Goal: Book appointment/travel/reservation

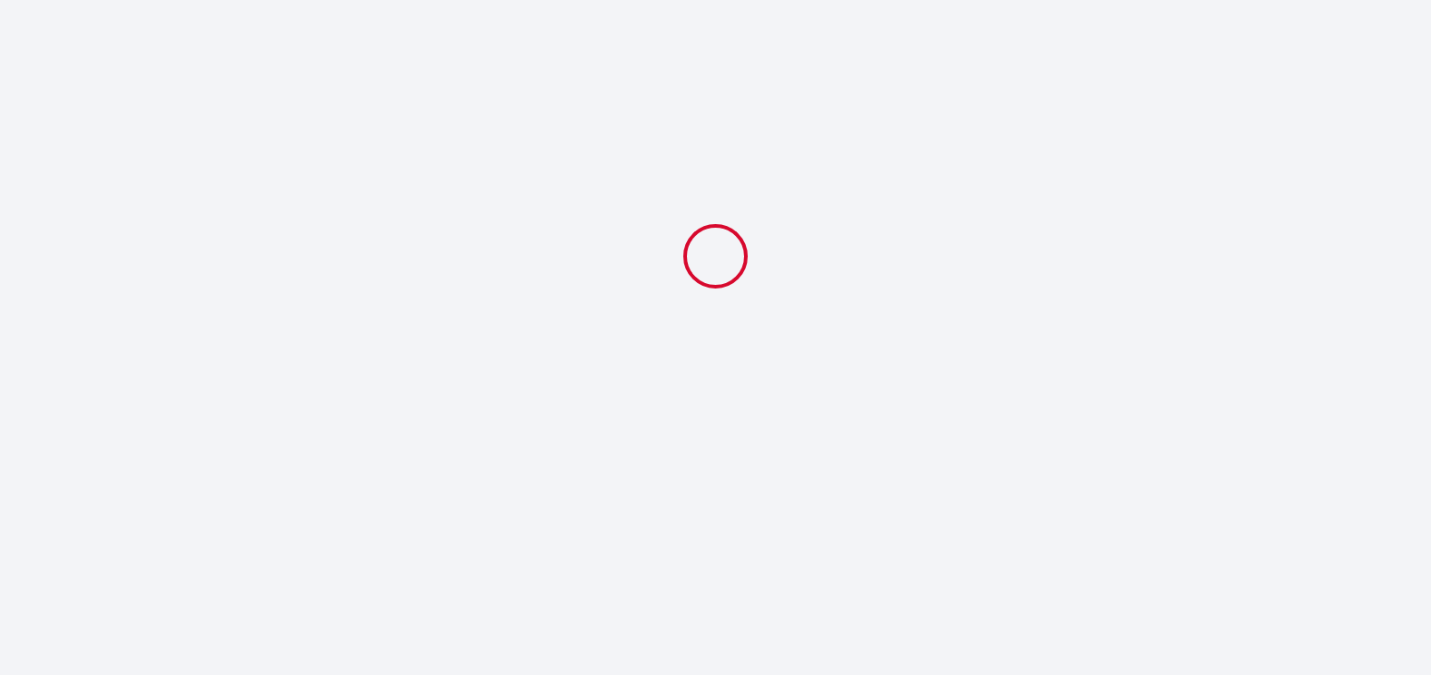
select select
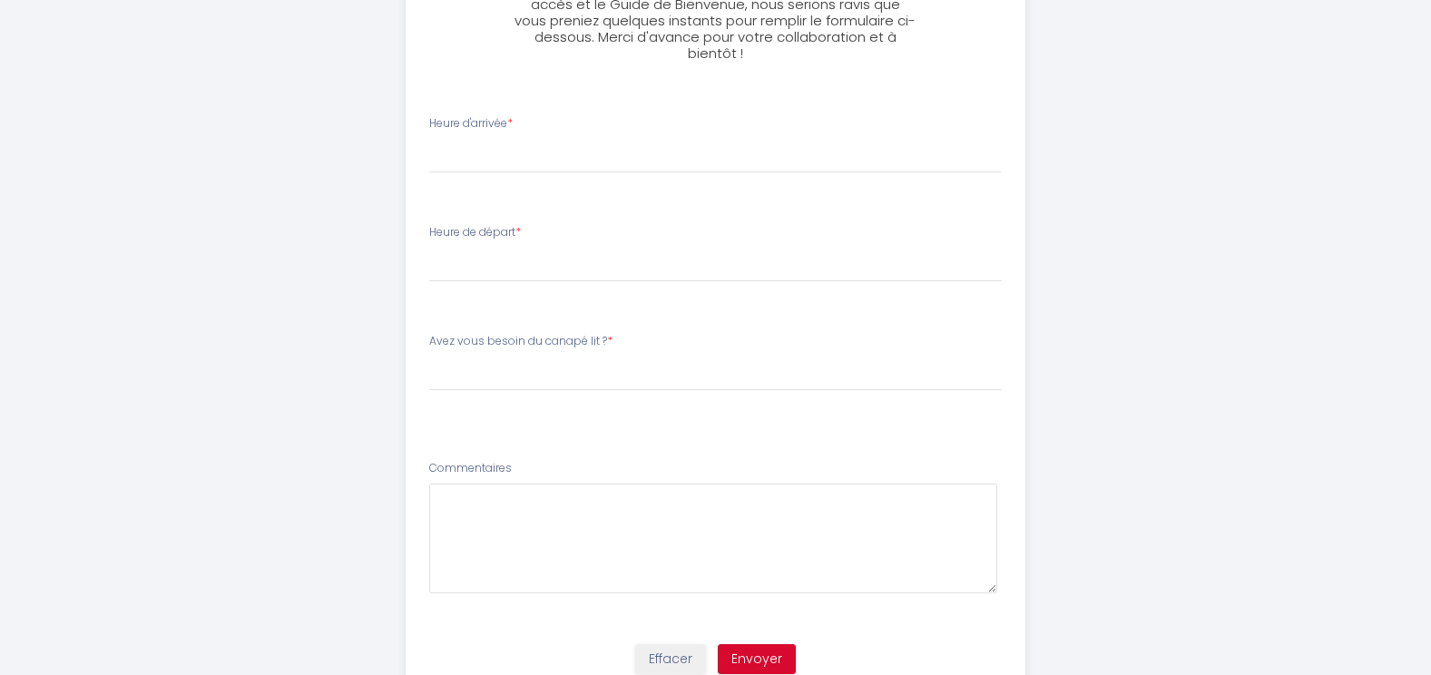
scroll to position [799, 0]
click at [441, 152] on select "17:00 17:30 18:00 18:30 19:00 19:30 20:00 20:30 21:00 21:30 22:00 22:30 23:00 2…" at bounding box center [715, 154] width 573 height 34
click at [429, 137] on select "17:00 17:30 18:00 18:30 19:00 19:30 20:00 20:30 21:00 21:30 22:00 22:30 23:00 2…" at bounding box center [715, 154] width 573 height 34
click at [486, 152] on select "17:00 17:30 18:00 18:30 19:00 19:30 20:00 20:30 21:00 21:30 22:00 22:30 23:00 2…" at bounding box center [715, 154] width 573 height 34
select select "20:00"
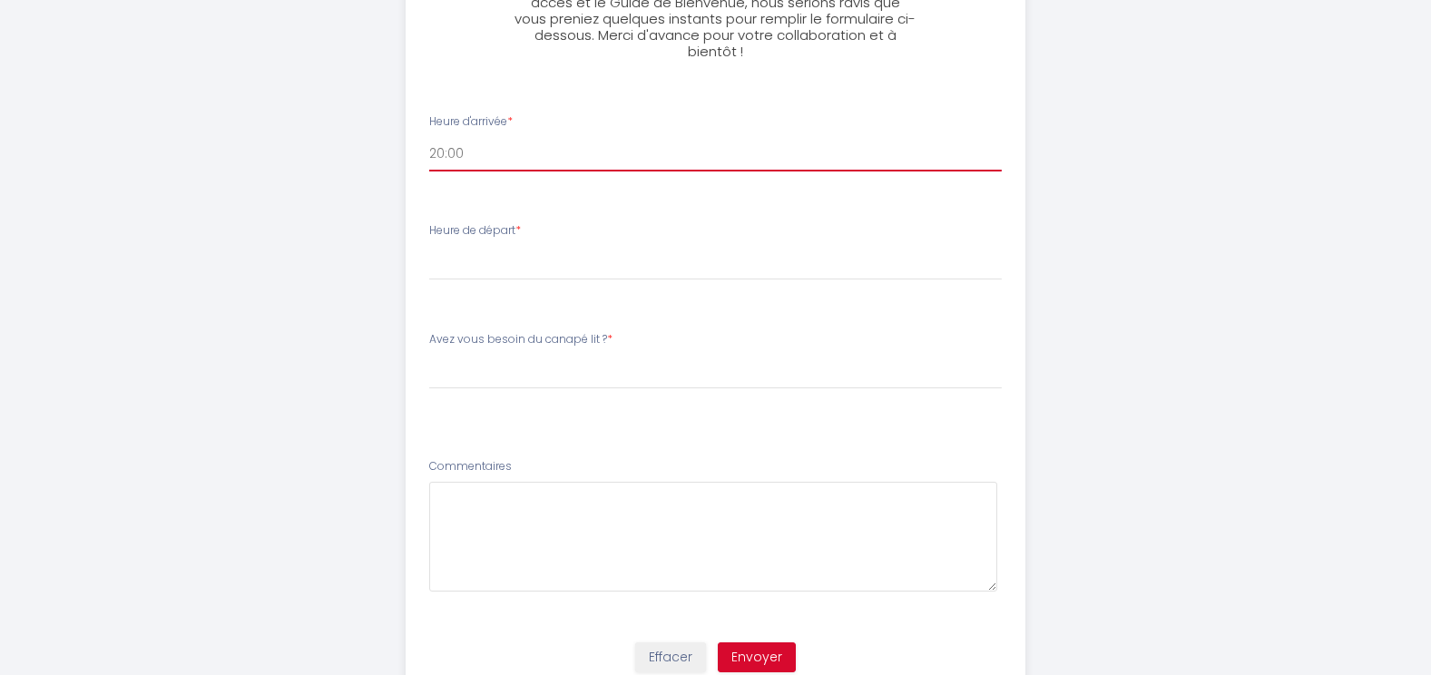
click at [429, 137] on select "17:00 17:30 18:00 18:30 19:00 19:30 20:00 20:30 21:00 21:30 22:00 22:30 23:00 2…" at bounding box center [715, 154] width 573 height 34
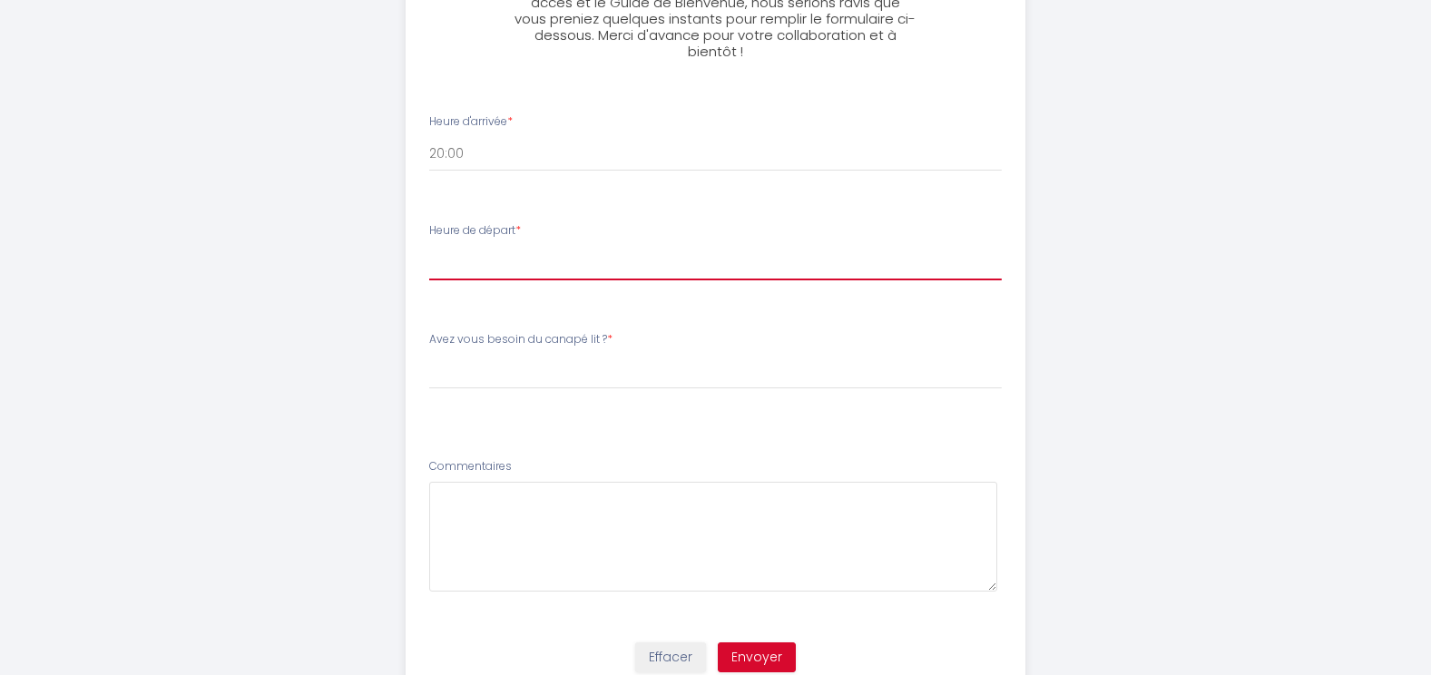
click at [555, 256] on select "00:00 00:30 01:00 01:30 02:00 02:30 03:00 03:30 04:00 04:30 05:00 05:30 06:00 0…" at bounding box center [715, 263] width 573 height 34
select select "09:00"
click at [429, 246] on select "00:00 00:30 01:00 01:30 02:00 02:30 03:00 03:30 04:00 04:30 05:00 05:30 06:00 0…" at bounding box center [715, 263] width 573 height 34
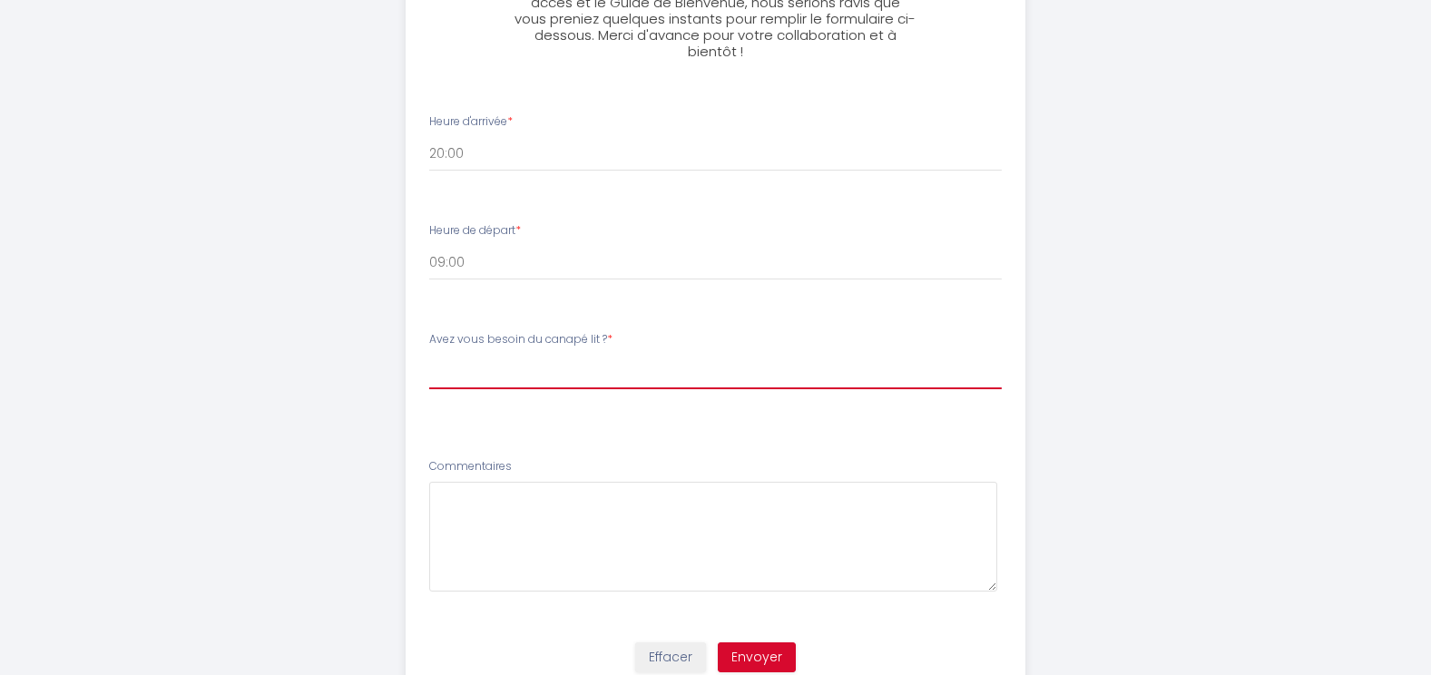
click at [563, 374] on select "[PERSON_NAME] vous besoin du canapé lit ? Oui préparer le canapé lit Non pas be…" at bounding box center [715, 372] width 573 height 34
select select "Non pas besoin durant mon séjour"
click at [429, 355] on select "[PERSON_NAME] vous besoin du canapé lit ? Oui préparer le canapé lit Non pas be…" at bounding box center [715, 372] width 573 height 34
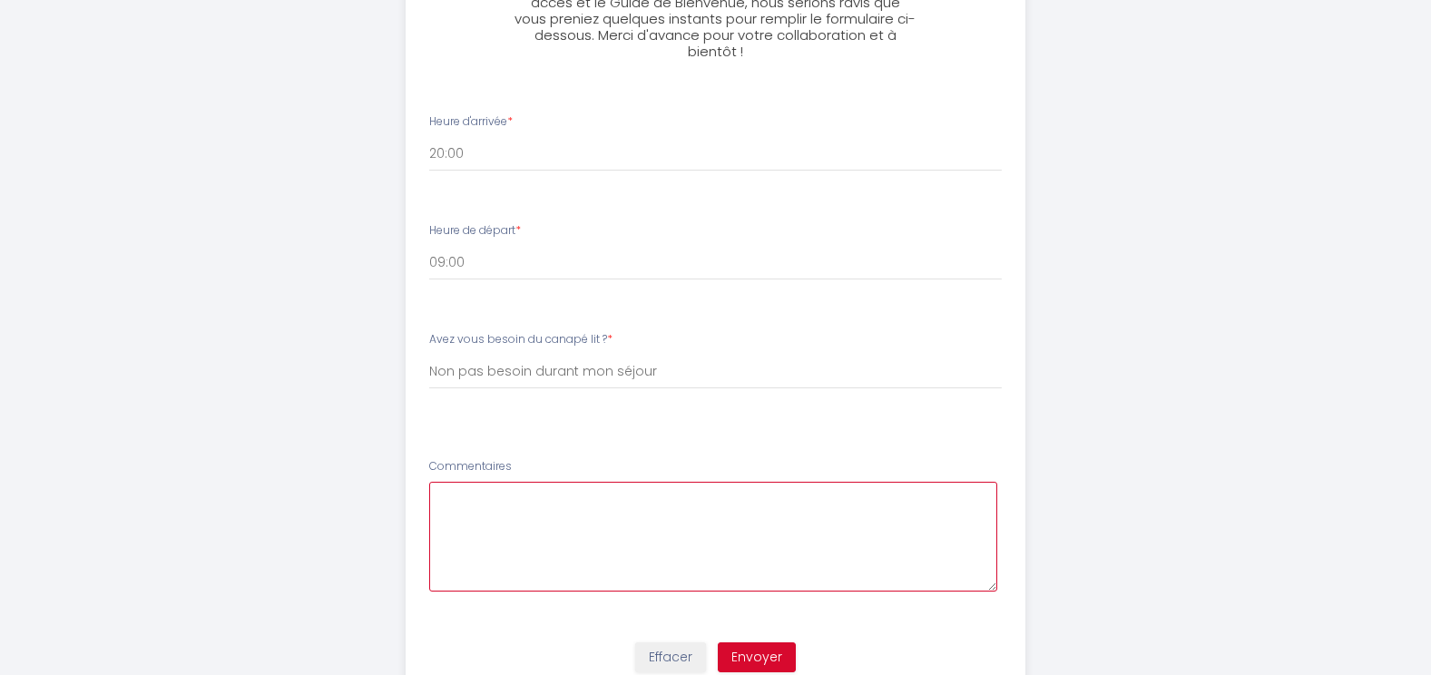
click at [486, 503] on textarea at bounding box center [713, 537] width 568 height 110
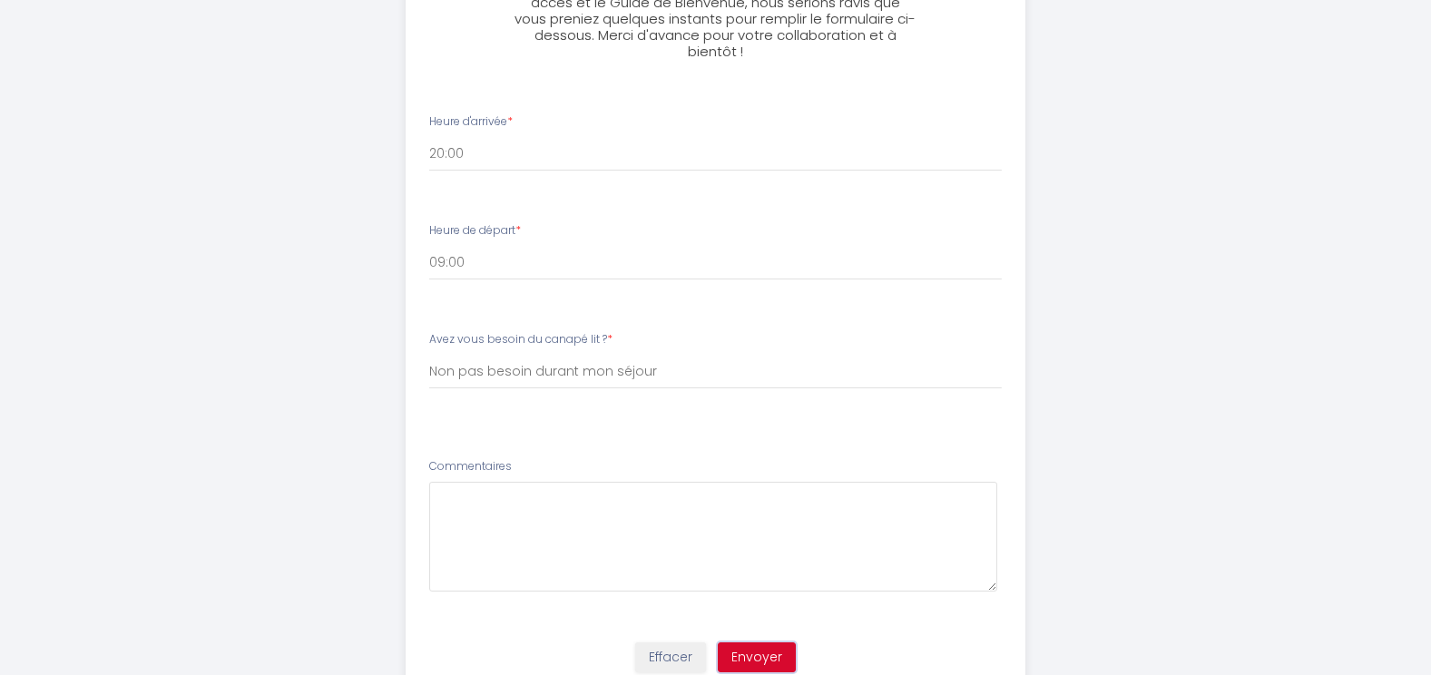
click at [780, 651] on button "Envoyer" at bounding box center [757, 658] width 78 height 31
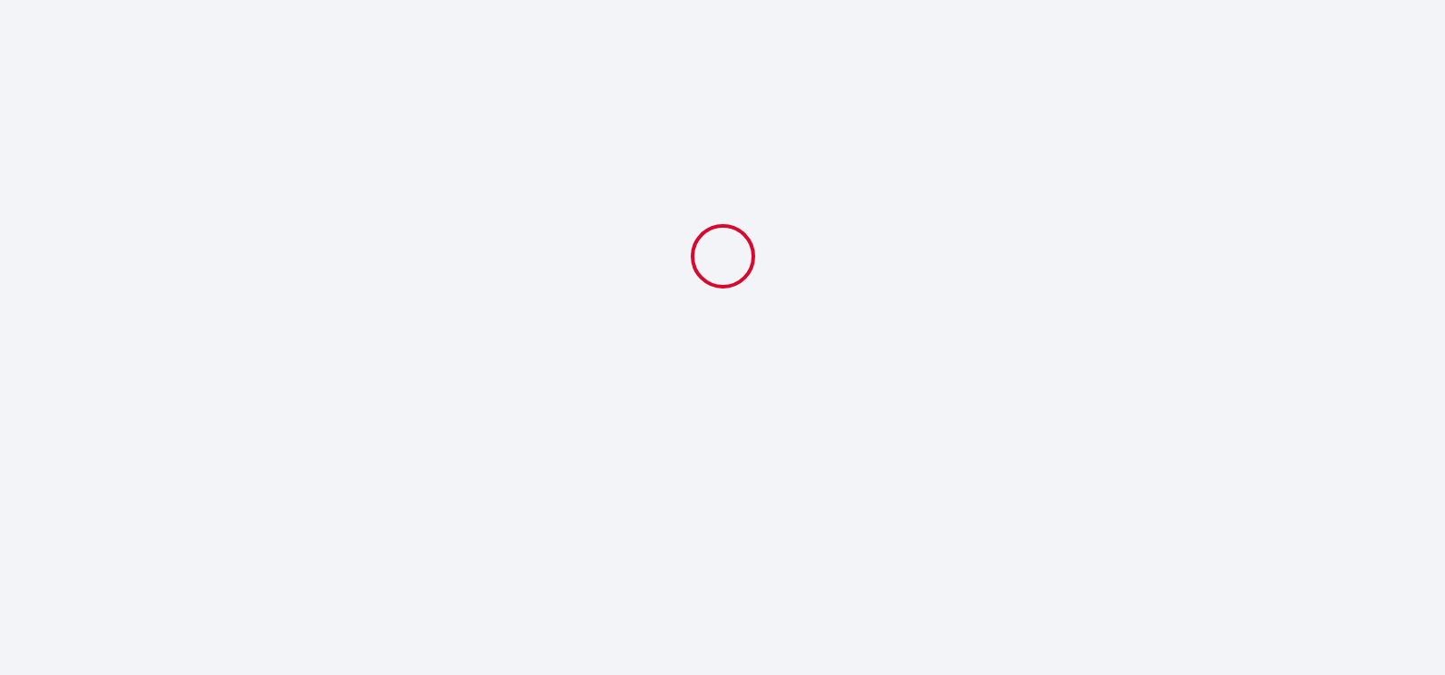
select select "20:00"
select select "09:00"
select select "Non pas besoin durant mon séjour"
